Goal: Navigation & Orientation: Understand site structure

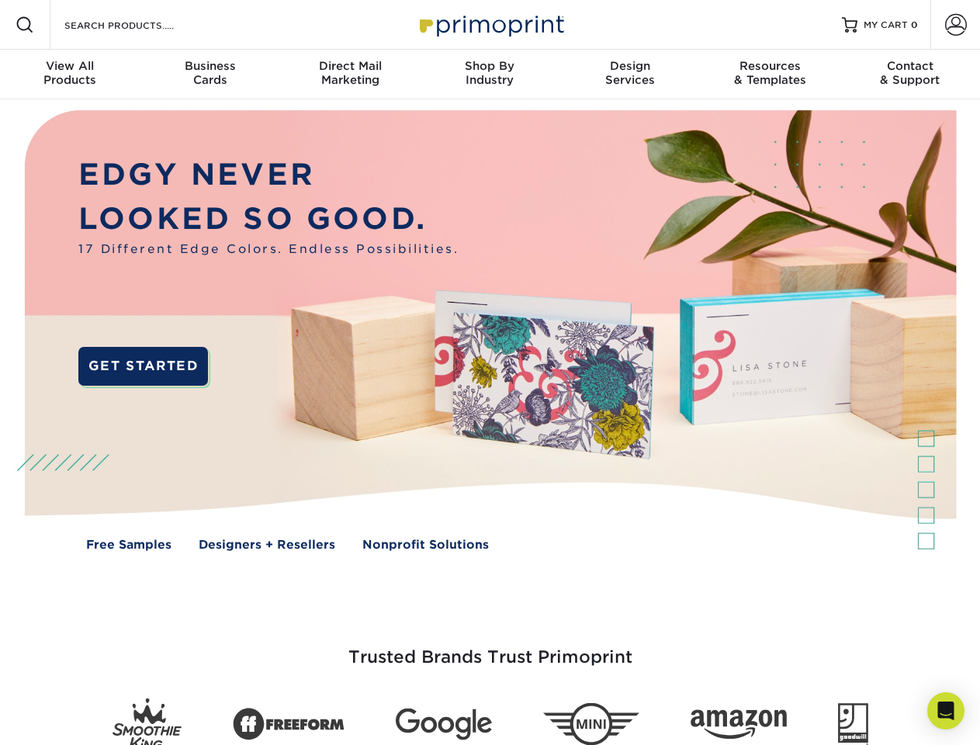
click at [25, 25] on span at bounding box center [25, 25] width 19 height 19
click at [955, 25] on span at bounding box center [956, 25] width 22 height 22
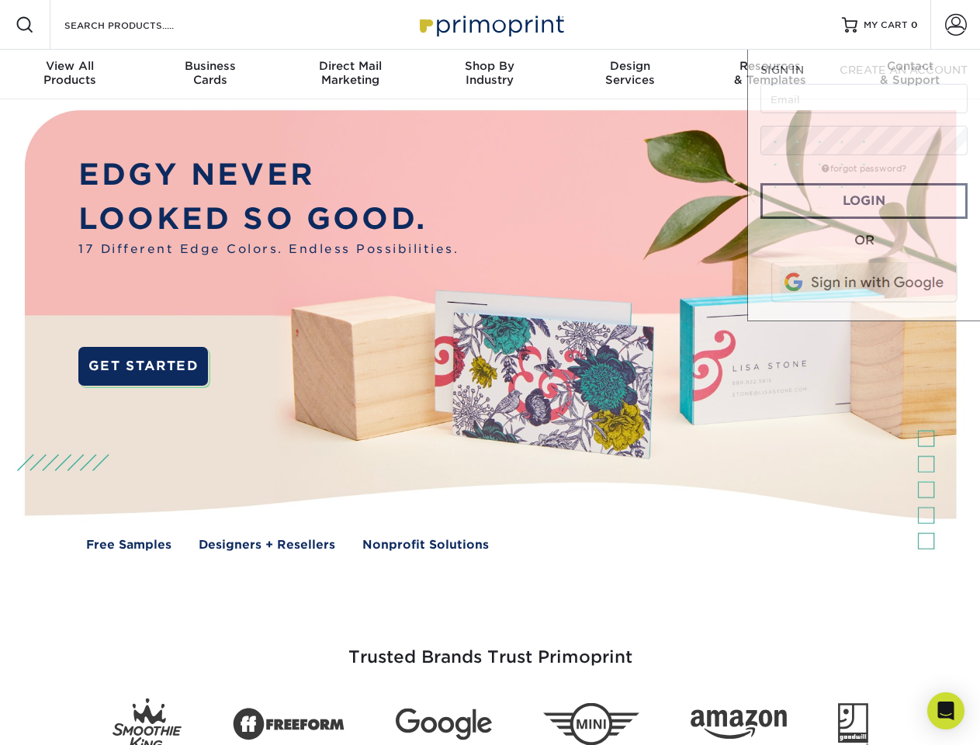
click at [70, 75] on div "View All Products" at bounding box center [70, 73] width 140 height 28
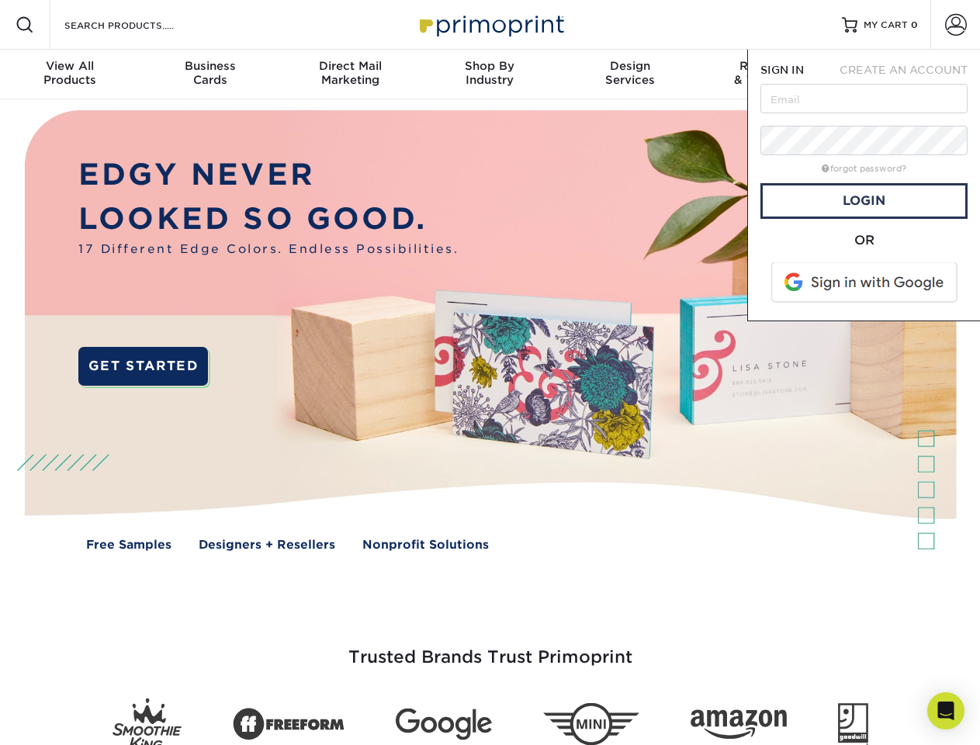
click at [210, 75] on div "Business Cards" at bounding box center [210, 73] width 140 height 28
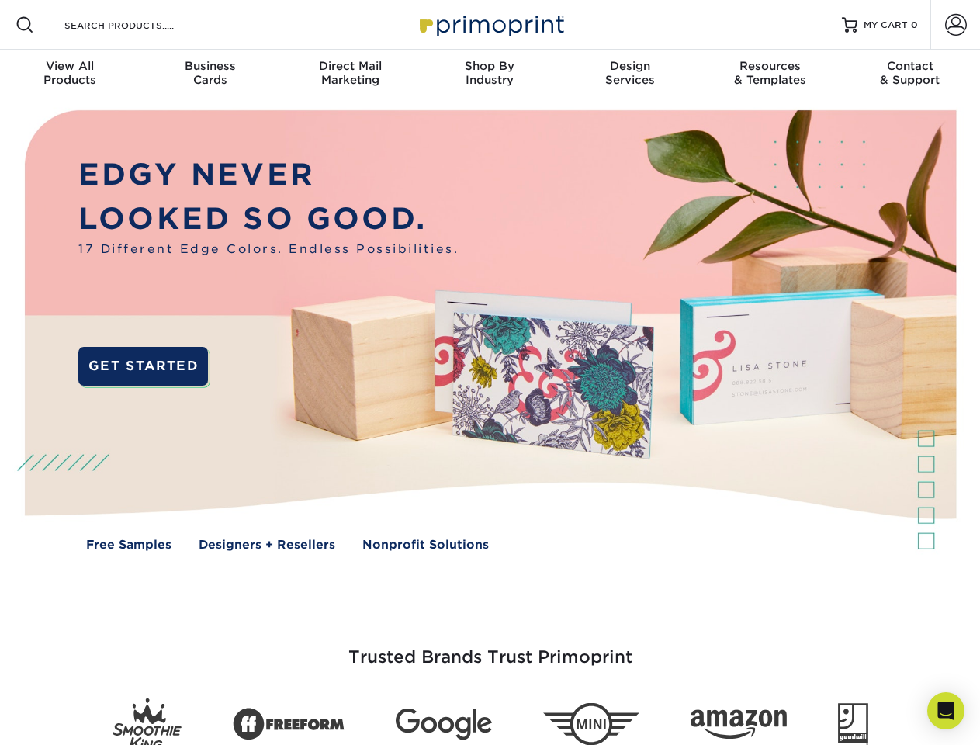
click at [350, 75] on div "Direct Mail Marketing" at bounding box center [350, 73] width 140 height 28
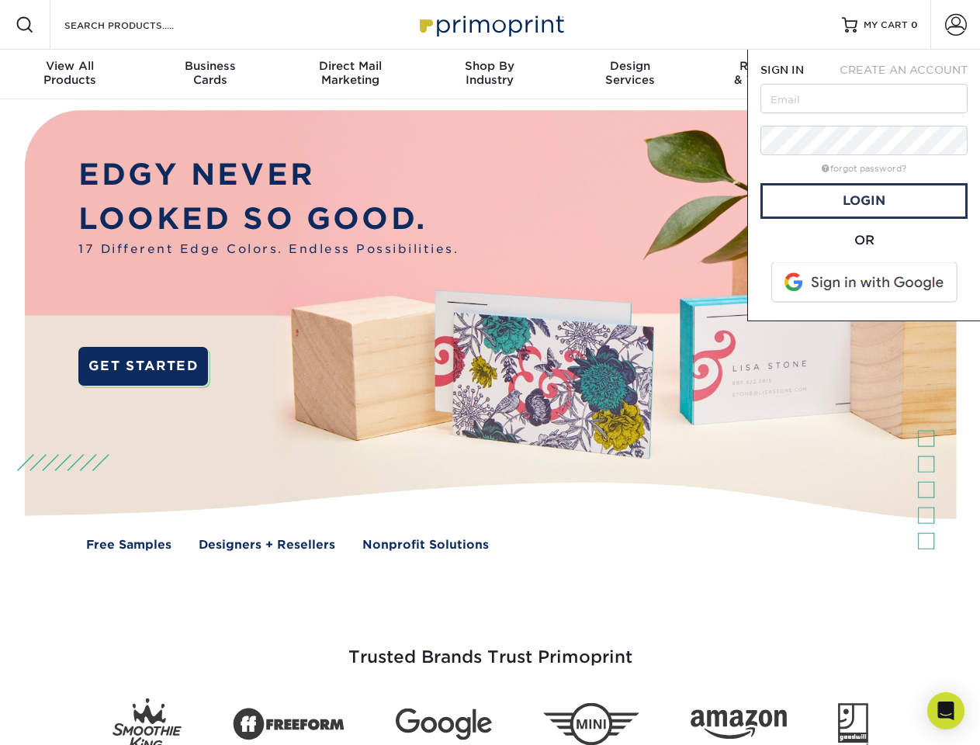
click at [490, 75] on div "Shop By Industry" at bounding box center [490, 73] width 140 height 28
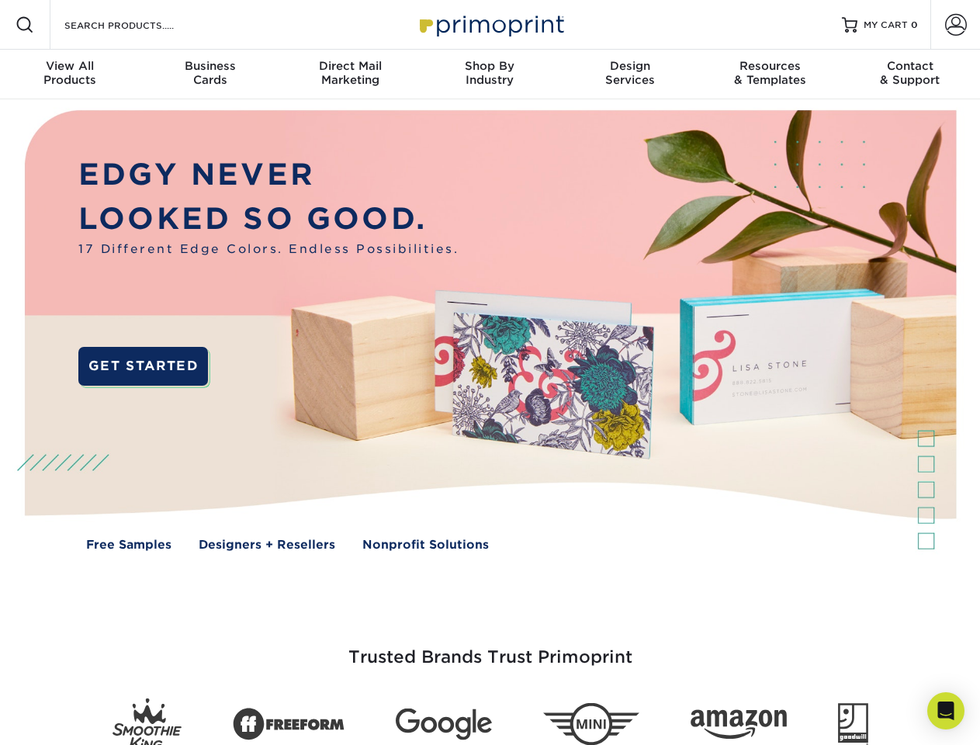
click at [630, 75] on div "Design Services" at bounding box center [630, 73] width 140 height 28
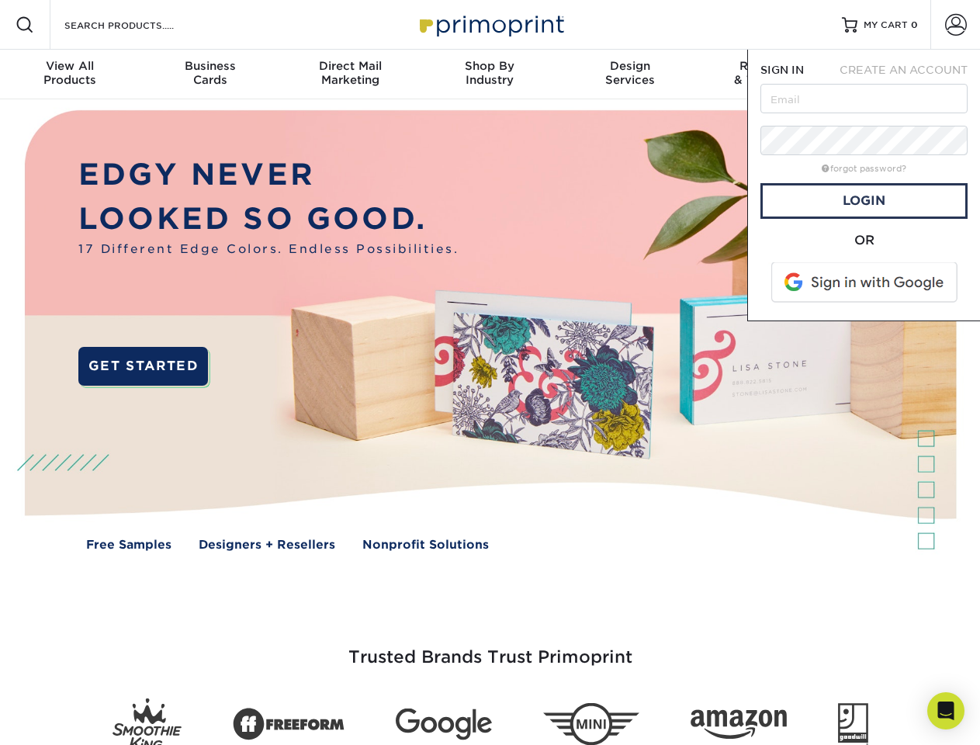
click at [770, 75] on span "SIGN IN" at bounding box center [782, 70] width 43 height 12
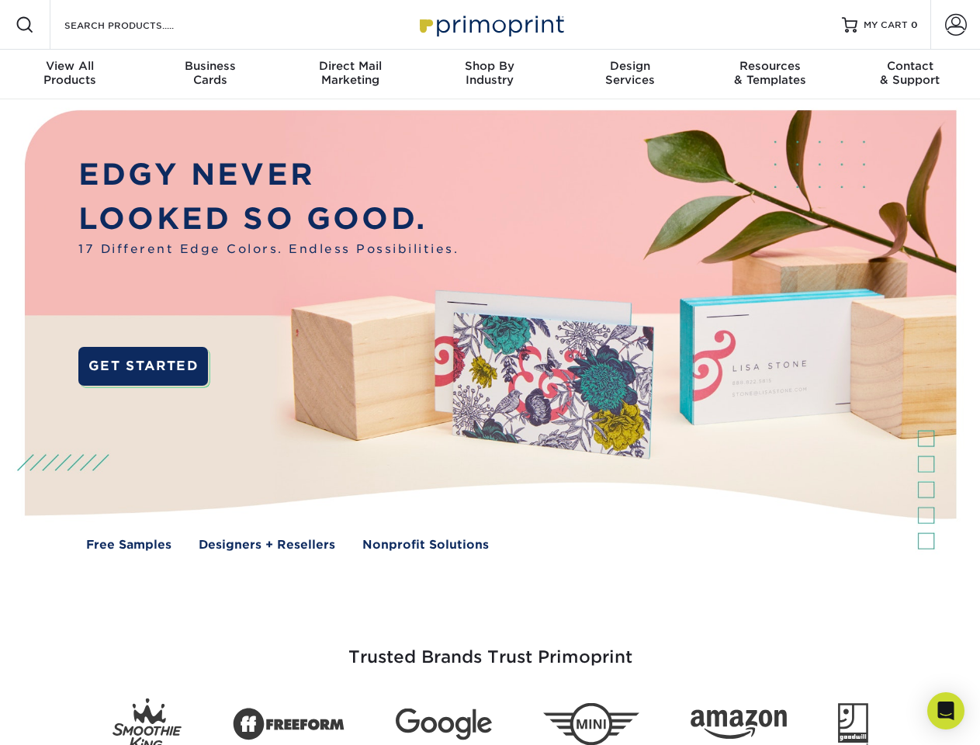
click at [910, 75] on div "Contact & Support" at bounding box center [910, 73] width 140 height 28
